Goal: Task Accomplishment & Management: Complete application form

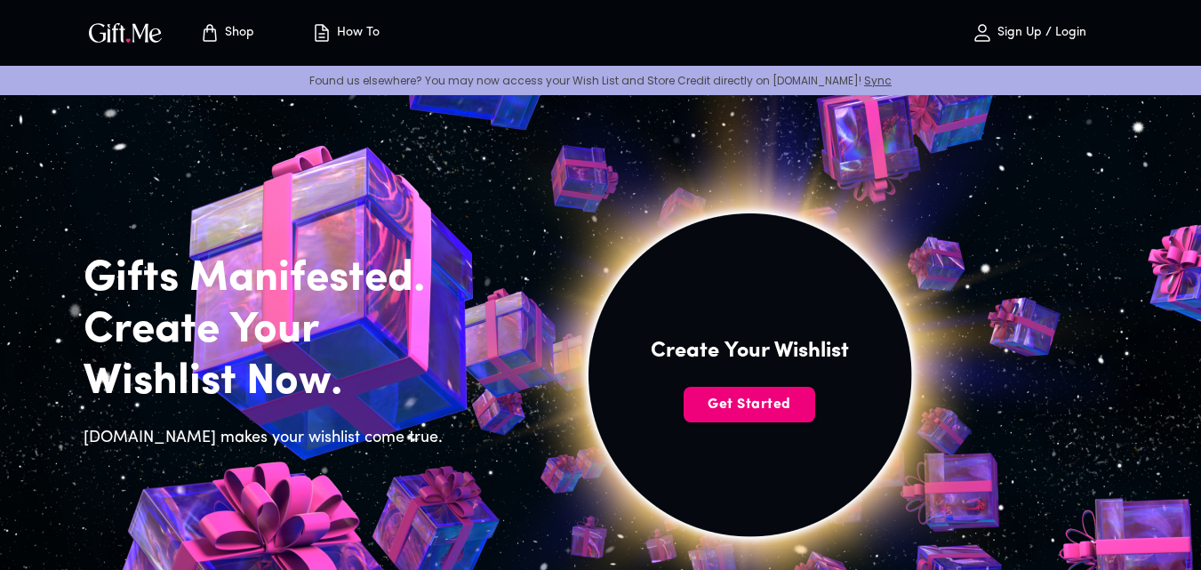
click at [767, 399] on span "Get Started" at bounding box center [750, 405] width 132 height 20
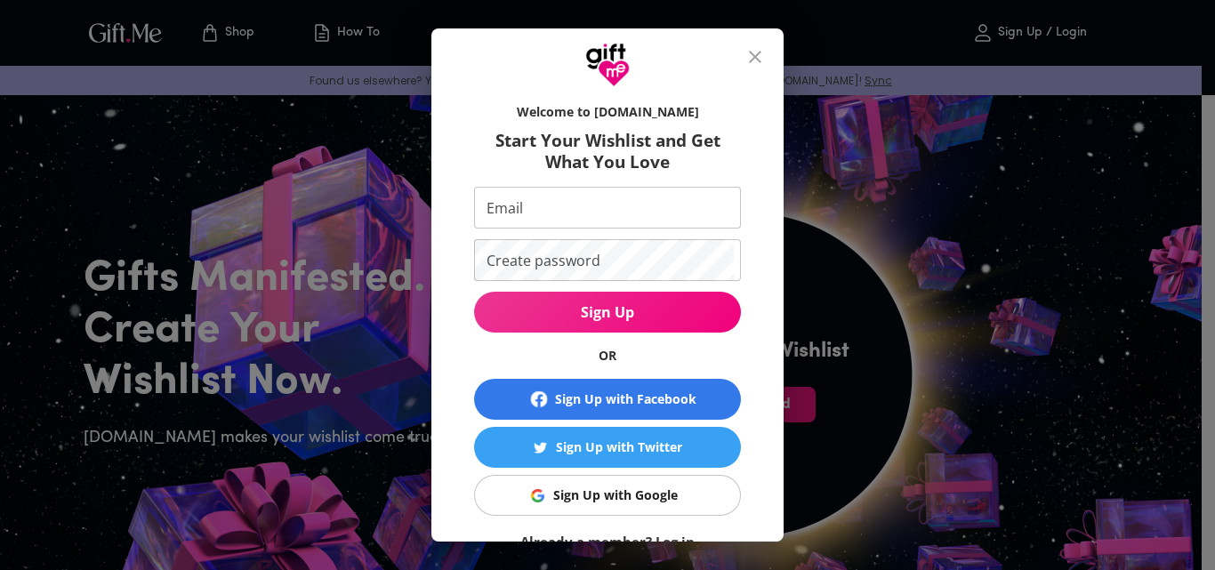
click at [646, 497] on div "Sign Up with Google" at bounding box center [615, 496] width 124 height 20
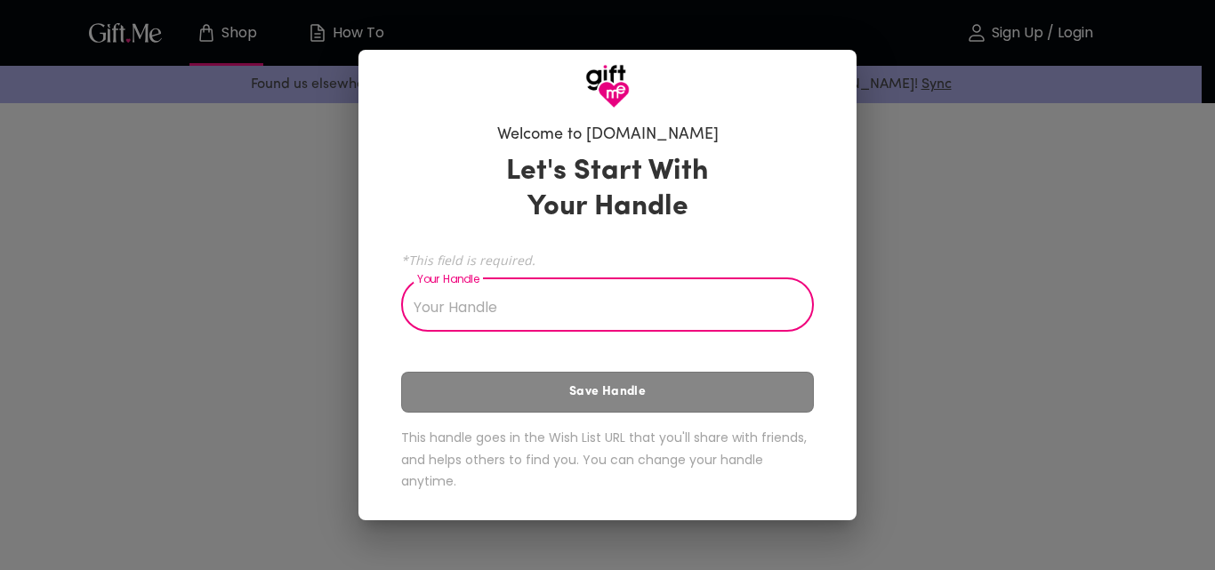
click at [565, 332] on input "Your Handle" at bounding box center [597, 307] width 393 height 50
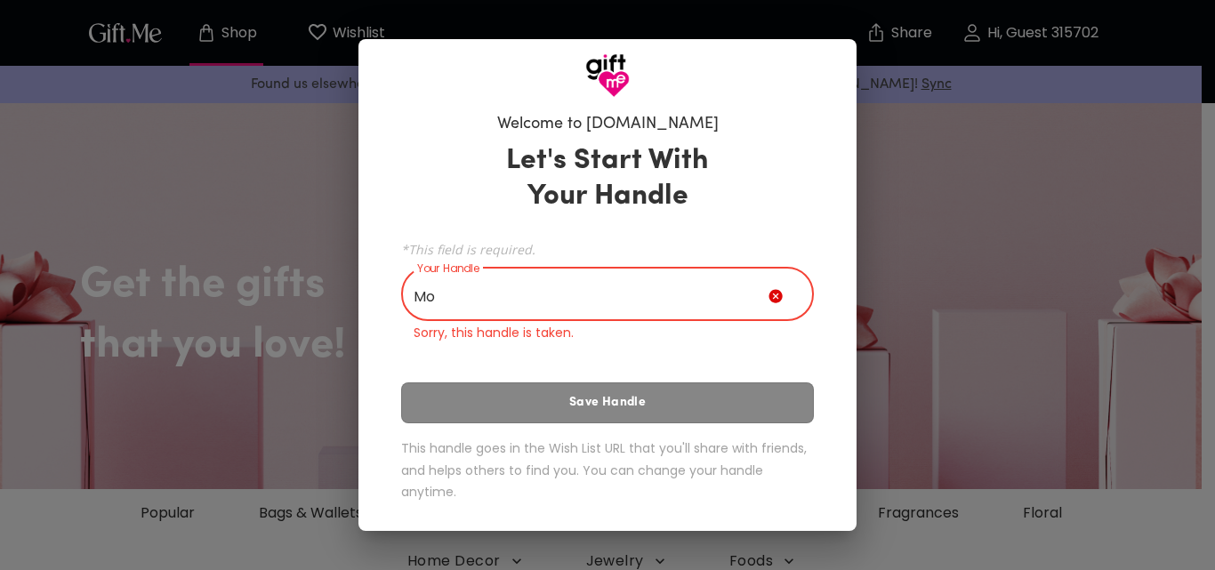
type input "M"
type input "f"
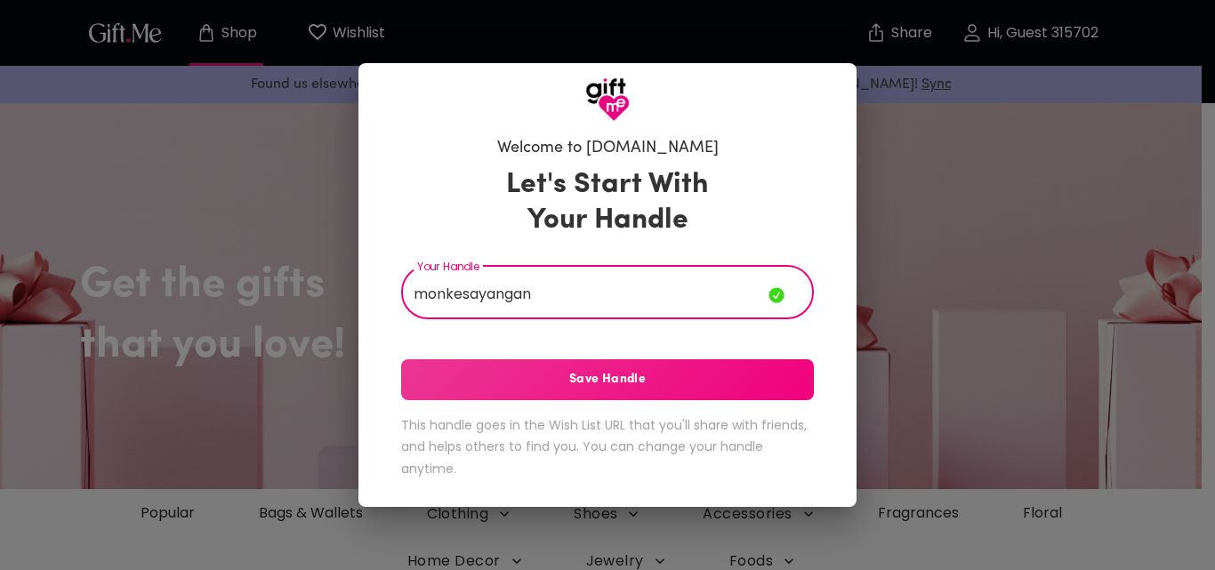
type input "monkesayangan"
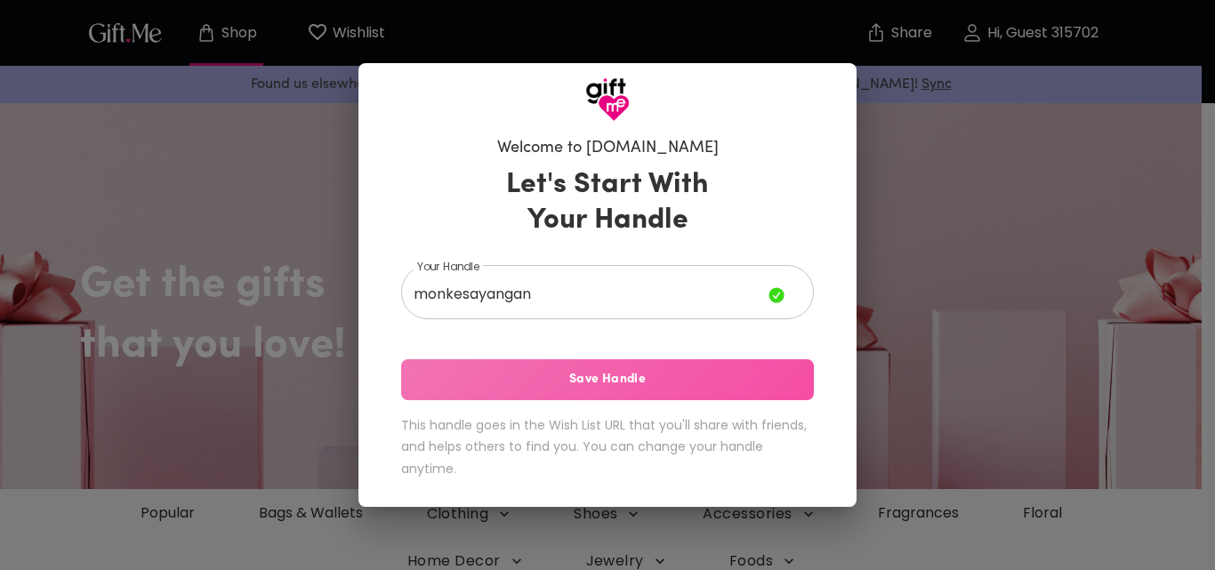
click at [560, 365] on button "Save Handle" at bounding box center [607, 379] width 413 height 41
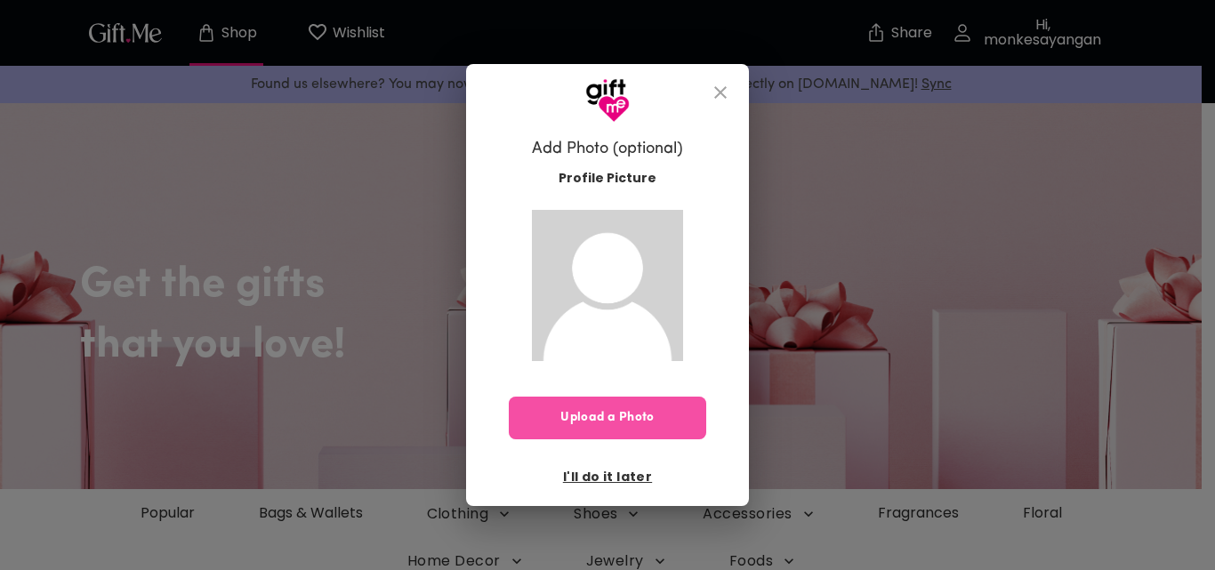
click at [627, 413] on span "Upload a Photo" at bounding box center [607, 418] width 197 height 20
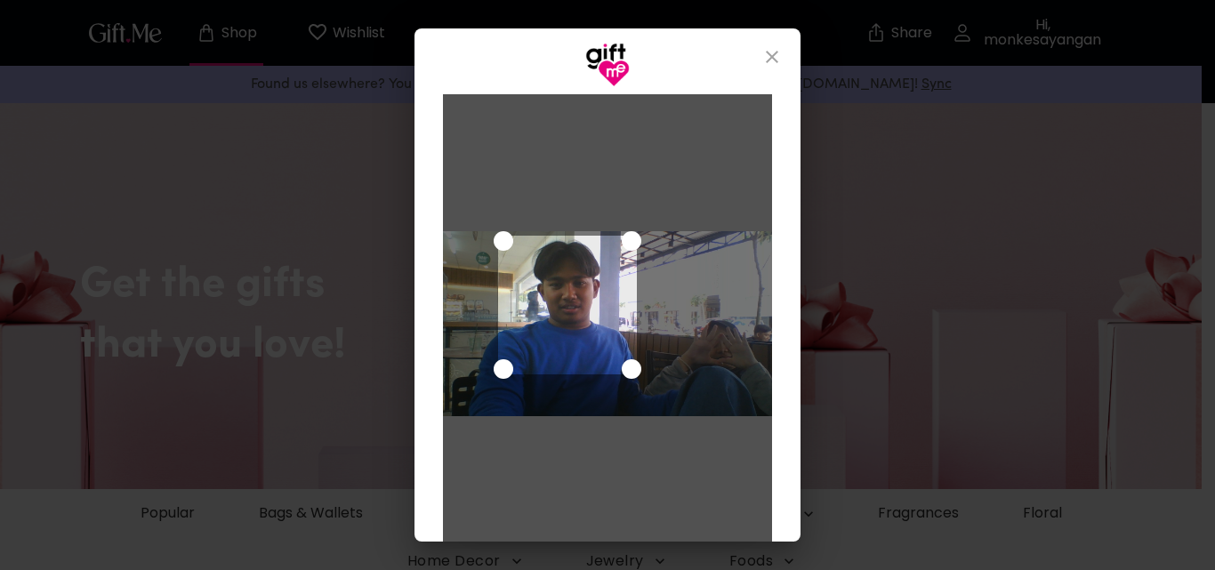
click at [599, 315] on div "Use the arrow keys to move the crop selection area" at bounding box center [567, 305] width 139 height 139
click at [581, 325] on div "Use the arrow keys to move the crop selection area" at bounding box center [567, 306] width 139 height 139
click at [693, 182] on div at bounding box center [607, 325] width 329 height 462
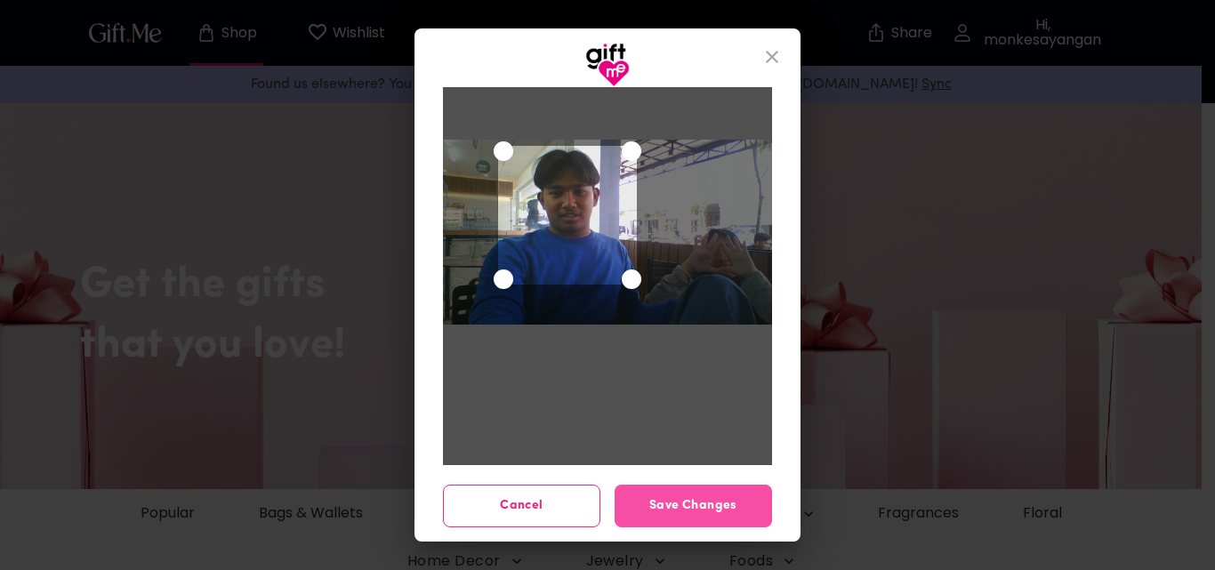
click at [670, 506] on span "Save Changes" at bounding box center [692, 506] width 157 height 20
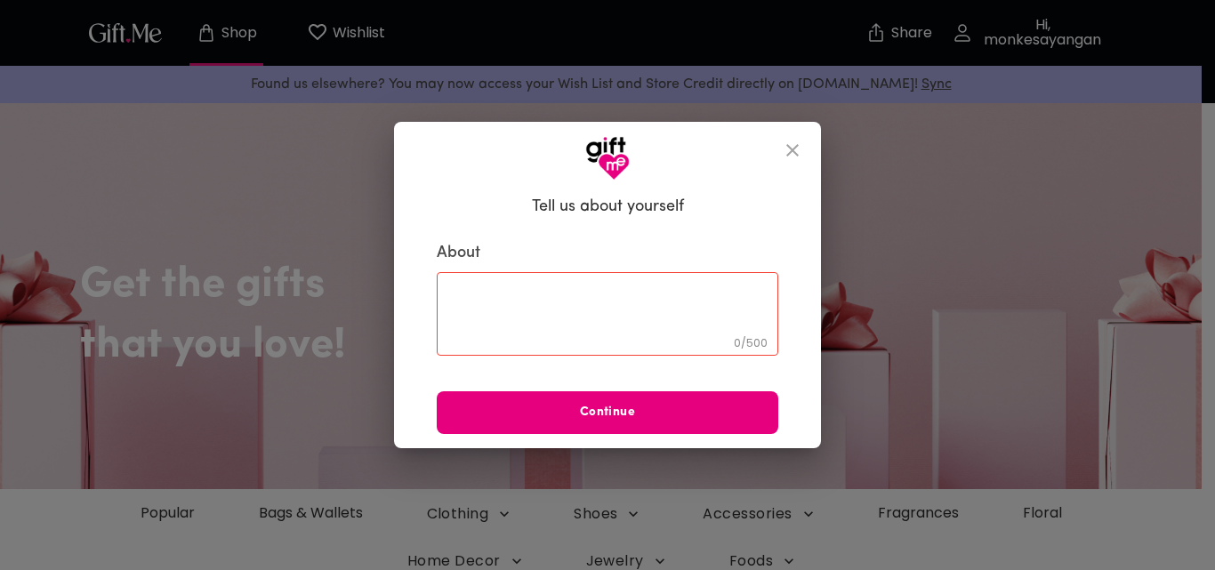
click at [606, 297] on textarea at bounding box center [607, 314] width 317 height 51
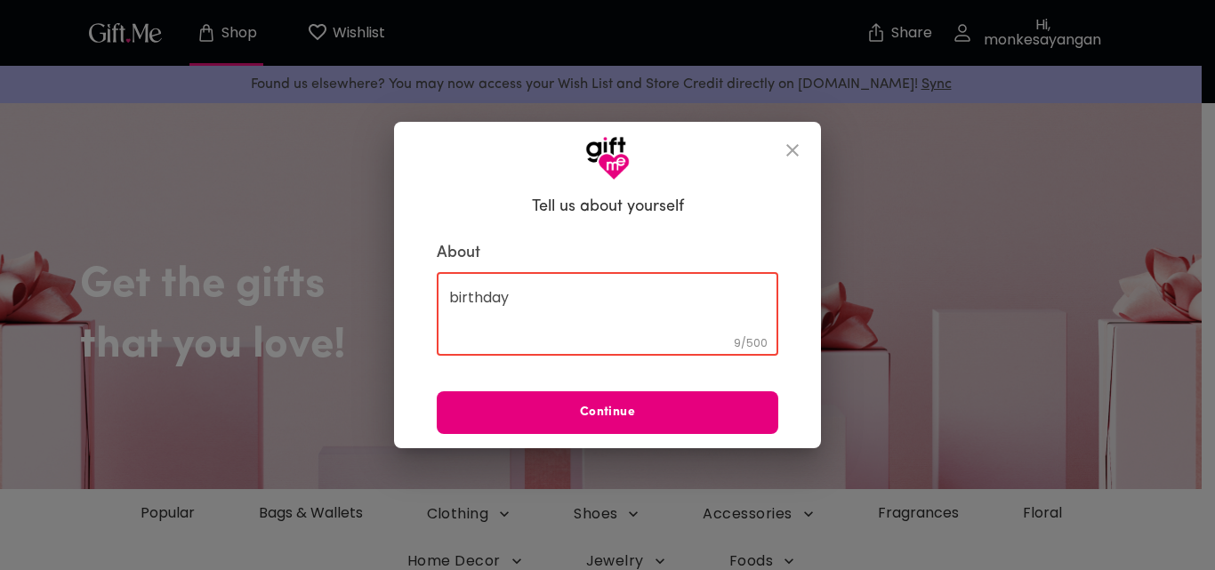
type textarea "birthday"
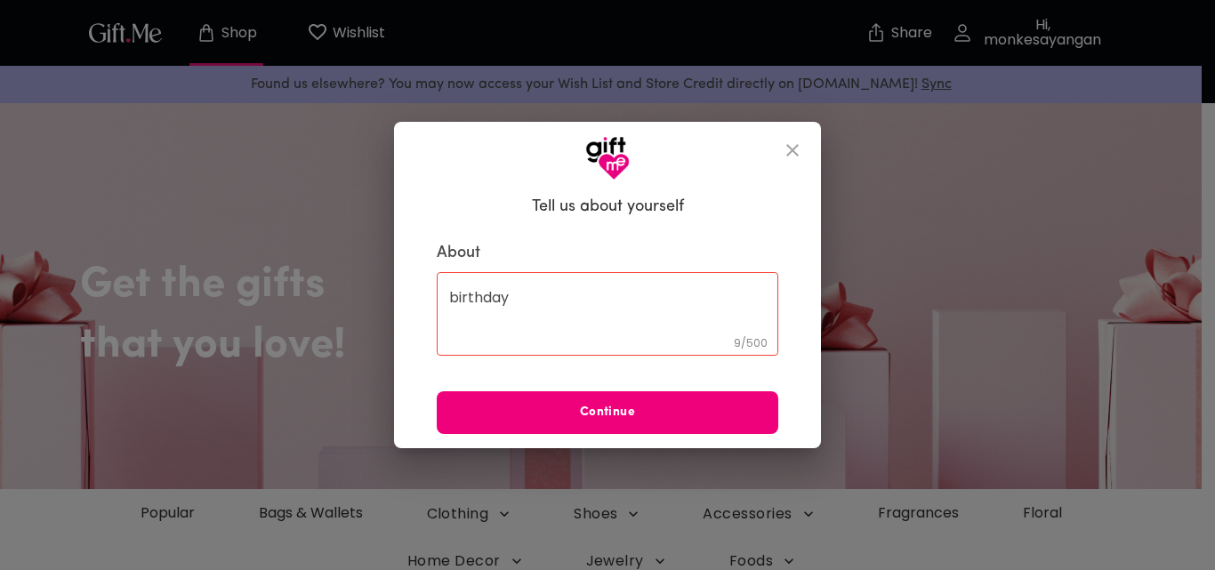
drag, startPoint x: 664, startPoint y: 440, endPoint x: 650, endPoint y: 426, distance: 20.1
click at [650, 426] on div "Tell us about yourself About birthday 9 / 500 ​ Continue" at bounding box center [607, 315] width 427 height 269
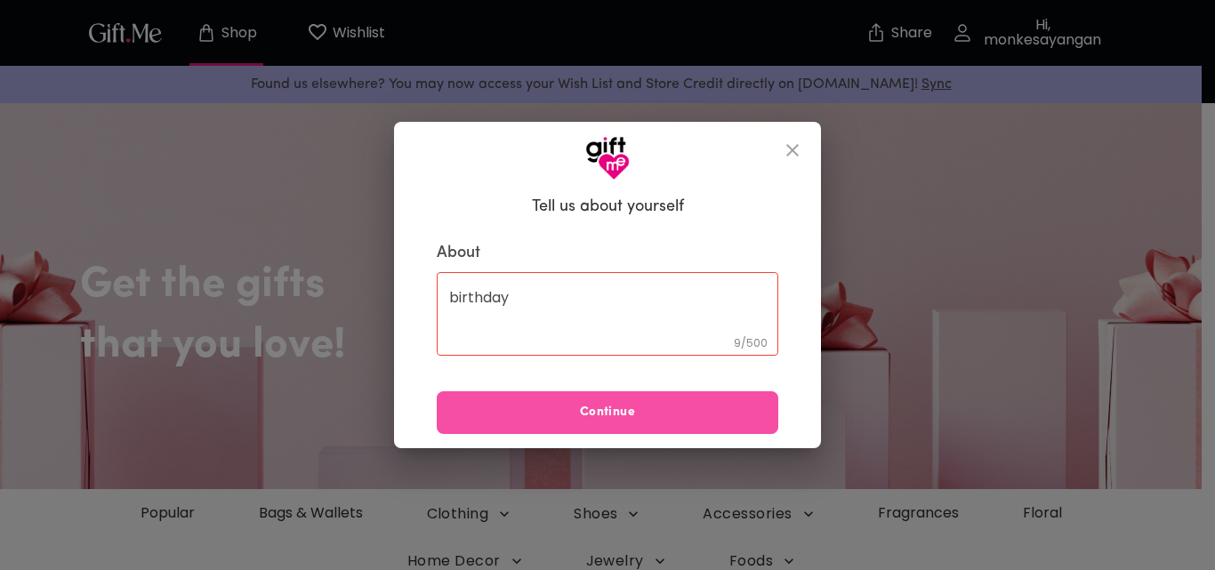
click at [650, 426] on button "Continue" at bounding box center [607, 412] width 341 height 43
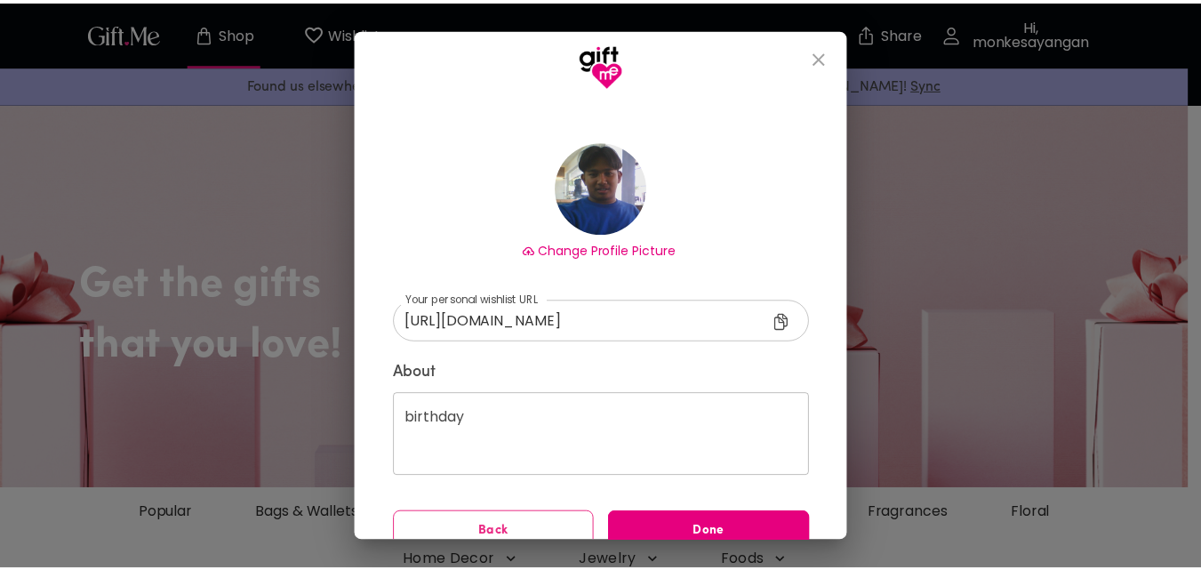
scroll to position [105, 0]
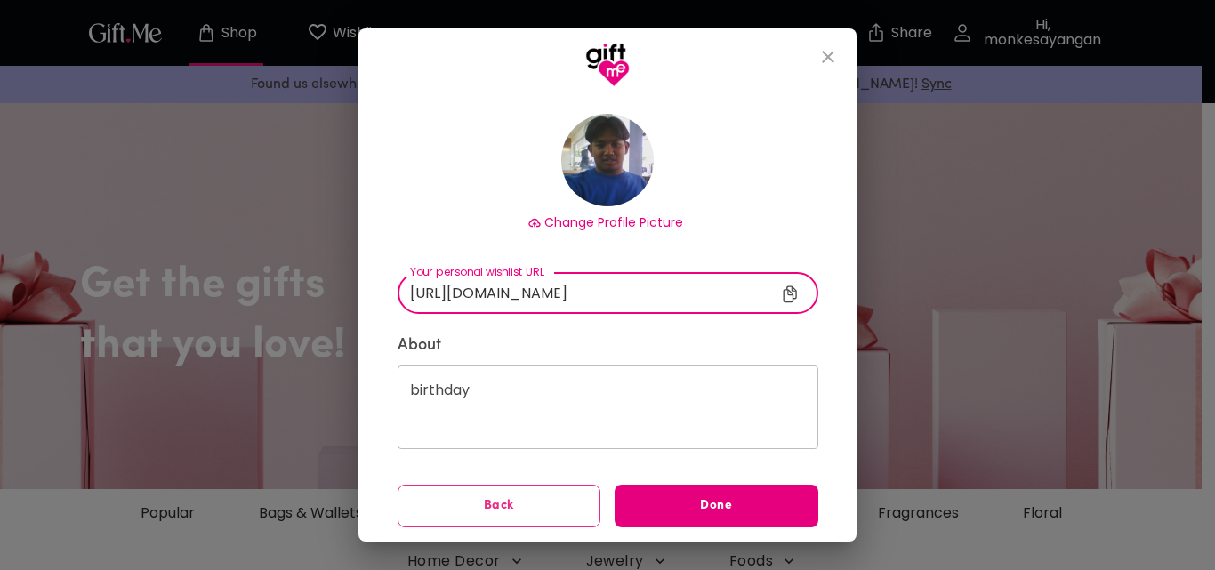
drag, startPoint x: 649, startPoint y: 301, endPoint x: 687, endPoint y: 280, distance: 43.8
click at [687, 280] on input "[URL][DOMAIN_NAME]" at bounding box center [600, 293] width 407 height 42
click at [687, 298] on input "[URL][DOMAIN_NAME]" at bounding box center [600, 293] width 407 height 42
drag, startPoint x: 655, startPoint y: 292, endPoint x: 581, endPoint y: 300, distance: 75.1
click at [581, 300] on input "[URL][DOMAIN_NAME]" at bounding box center [600, 293] width 407 height 42
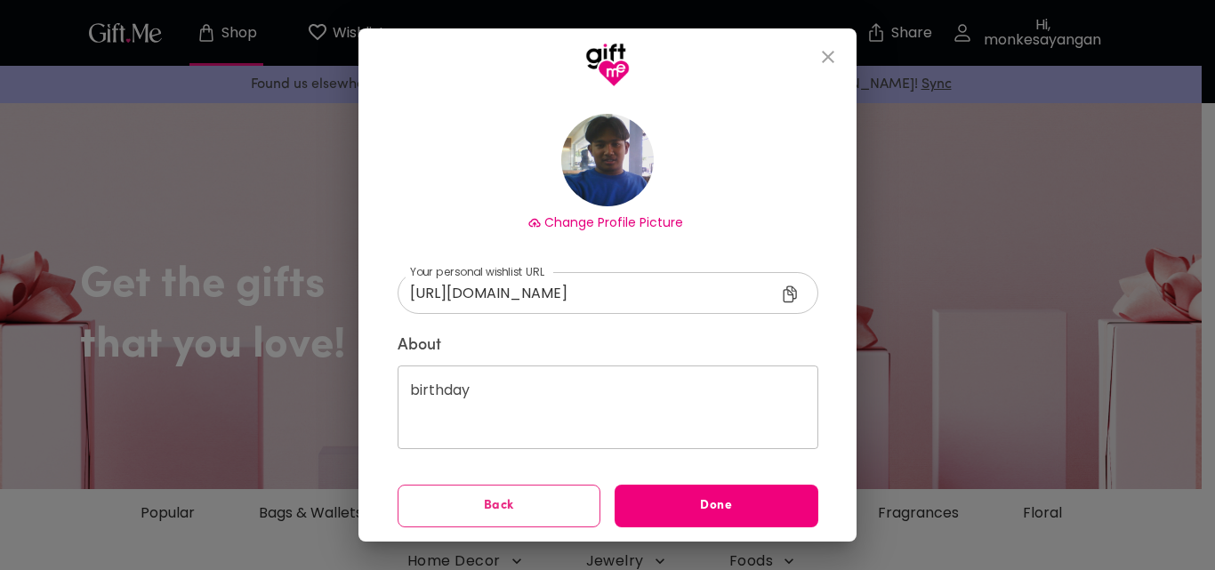
click at [673, 507] on span "Done" at bounding box center [716, 506] width 204 height 20
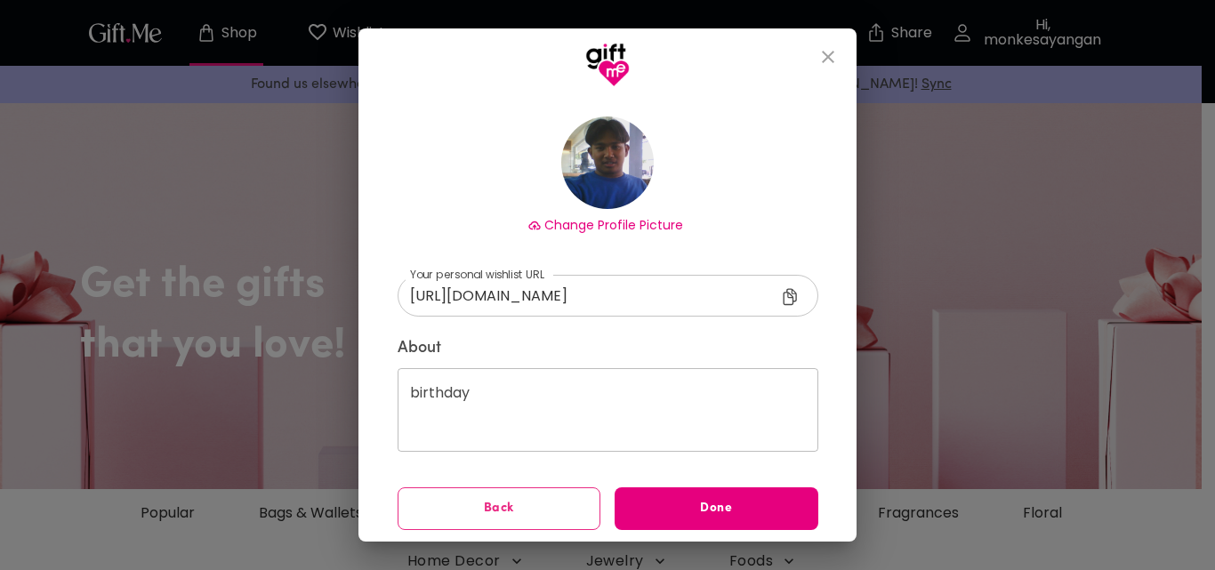
scroll to position [105, 0]
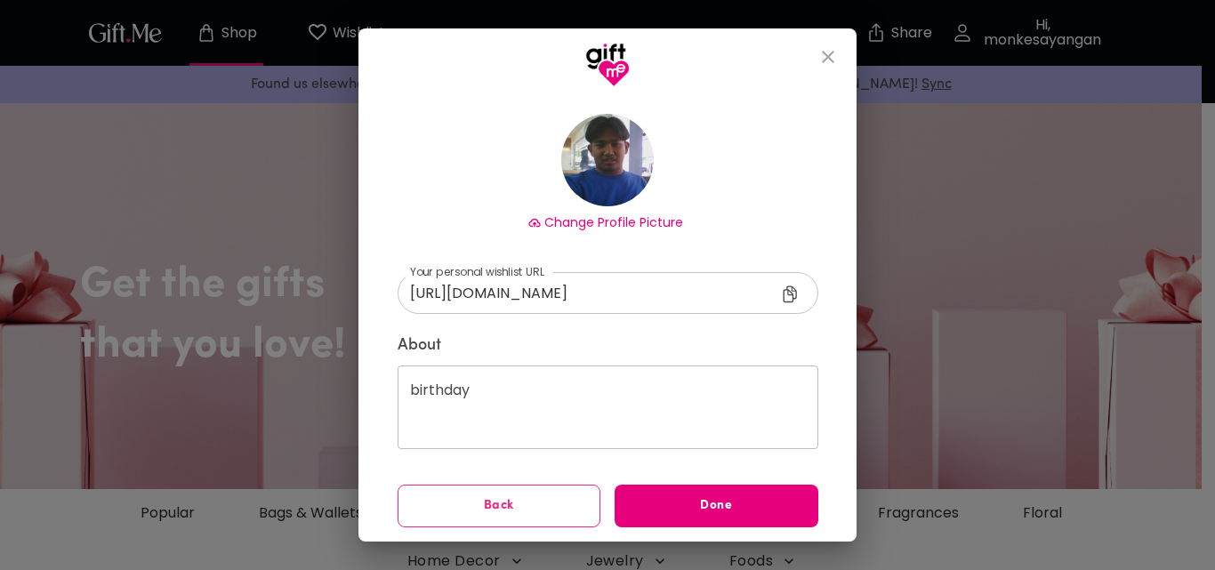
click at [788, 292] on icon at bounding box center [789, 294] width 13 height 17
click at [836, 47] on icon "close" at bounding box center [827, 56] width 21 height 21
